Goal: Information Seeking & Learning: Learn about a topic

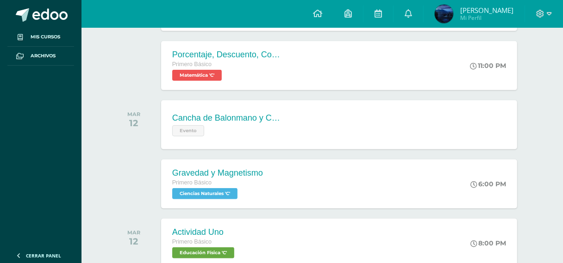
scroll to position [324, 0]
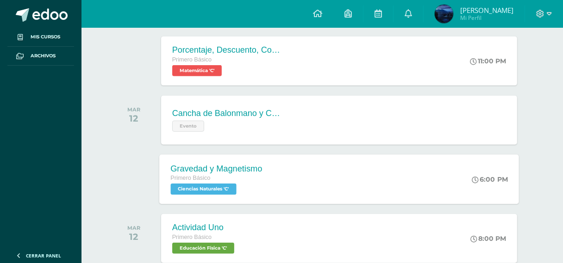
click at [293, 165] on div "Gravedad y Magnetismo Primero Básico Ciencias Naturales 'C' 6:00 PM Gravedad y …" at bounding box center [339, 180] width 360 height 50
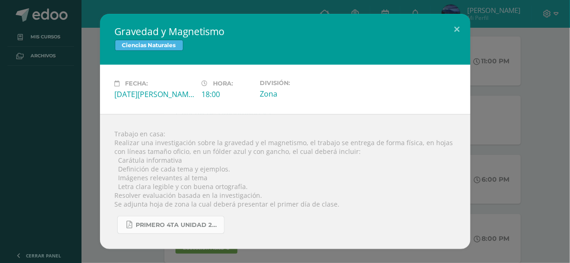
click at [200, 228] on span "primero 4ta unidad 2025.pdf" at bounding box center [177, 225] width 83 height 7
click at [553, 64] on div "Gravedad y Magnetismo Ciencias Naturales Fecha: [DATE][PERSON_NAME] Hora: 18:00…" at bounding box center [285, 132] width 562 height 236
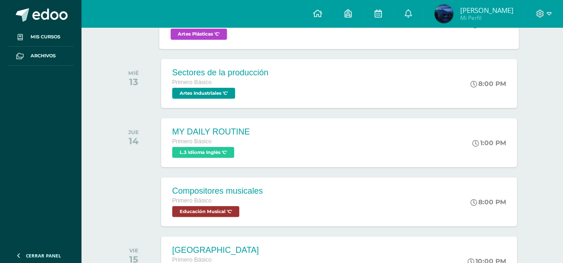
scroll to position [602, 0]
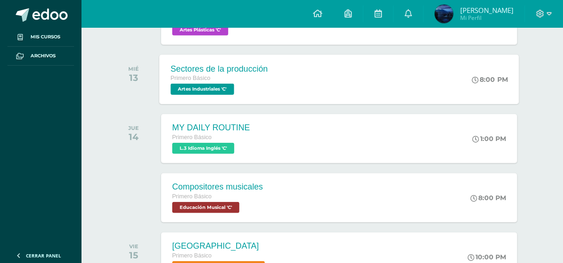
click at [305, 97] on div "Sectores de la producción Primero Básico Artes Industriales 'C' 8:00 PM Sectore…" at bounding box center [339, 80] width 360 height 50
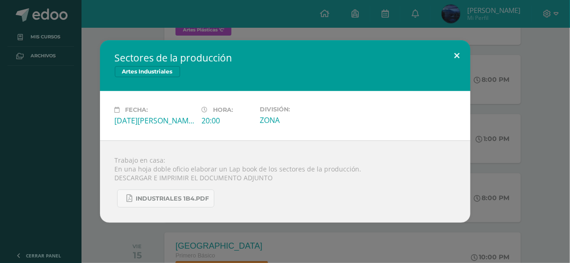
click at [458, 51] on button at bounding box center [457, 55] width 26 height 31
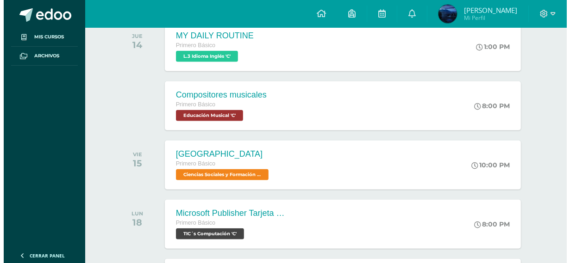
scroll to position [694, 0]
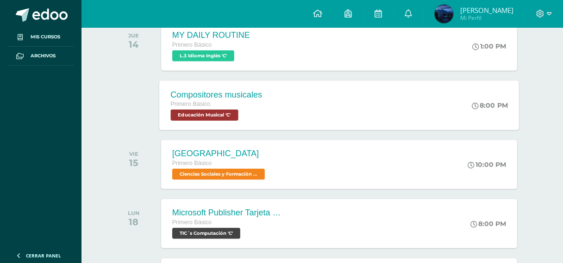
click at [400, 98] on div "Compositores musicales Primero Básico Educación Musical 'C' 8:00 PM Compositore…" at bounding box center [339, 106] width 360 height 50
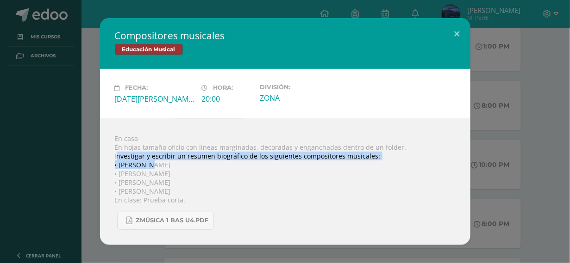
drag, startPoint x: 116, startPoint y: 157, endPoint x: 149, endPoint y: 161, distance: 34.0
click at [149, 161] on div "En casa En hojas tamaño oficio con líneas marginadas, decoradas y enganchadas d…" at bounding box center [285, 182] width 370 height 126
click at [201, 160] on div "En casa En hojas tamaño oficio con líneas marginadas, decoradas y enganchadas d…" at bounding box center [285, 182] width 370 height 126
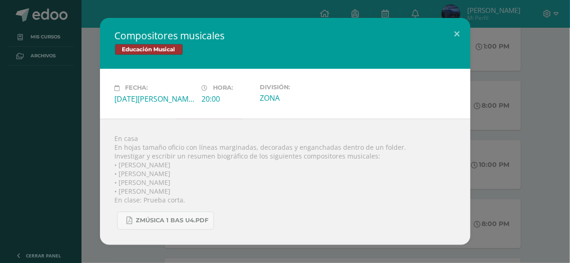
drag, startPoint x: 173, startPoint y: 158, endPoint x: 249, endPoint y: 191, distance: 83.3
click at [249, 191] on div "En casa En hojas tamaño oficio con líneas marginadas, decoradas y enganchadas d…" at bounding box center [285, 182] width 370 height 126
copy div "un resumen biográfico de los siguientes compositores musicales: • [PERSON_NAME]…"
click at [211, 125] on div "En casa En hojas tamaño oficio con líneas marginadas, decoradas y enganchadas d…" at bounding box center [285, 182] width 370 height 126
